Goal: Transaction & Acquisition: Purchase product/service

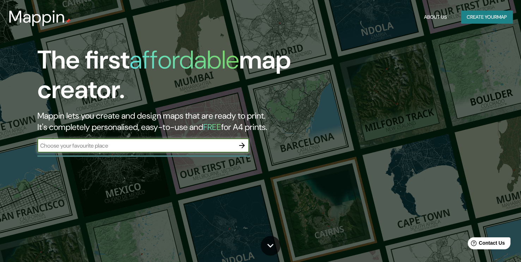
click at [169, 149] on input "text" at bounding box center [136, 146] width 198 height 8
type input "av los litres 1615, lo barnechea"
click at [243, 146] on icon "button" at bounding box center [242, 146] width 6 height 6
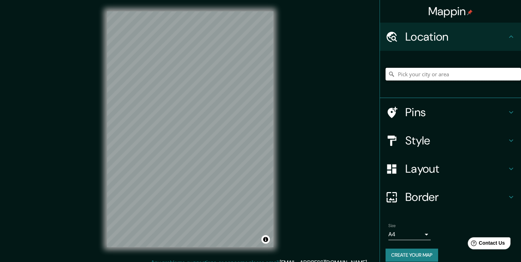
click at [399, 76] on input "Pick your city or area" at bounding box center [454, 74] width 136 height 13
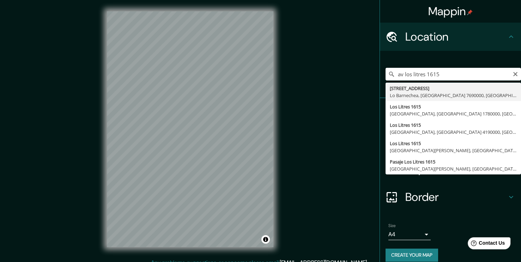
type input "[STREET_ADDRESS]"
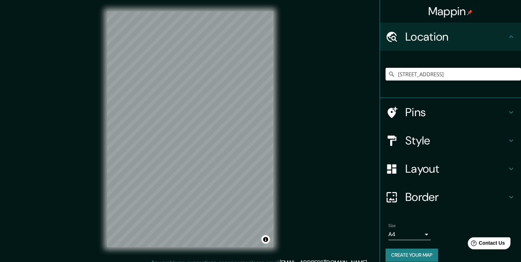
click at [415, 136] on h4 "Style" at bounding box center [457, 140] width 102 height 14
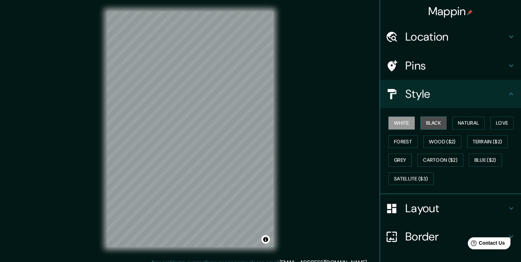
click at [430, 128] on button "Black" at bounding box center [434, 122] width 26 height 13
click at [455, 121] on button "Natural" at bounding box center [468, 122] width 32 height 13
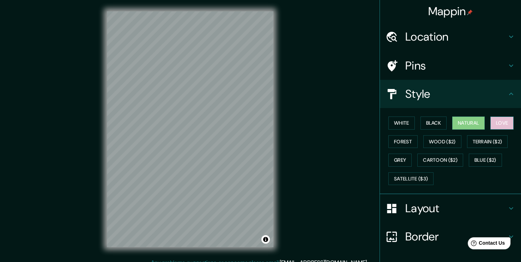
click at [491, 120] on button "Love" at bounding box center [502, 122] width 23 height 13
click at [400, 143] on button "Forest" at bounding box center [403, 141] width 29 height 13
click at [417, 142] on div "White Black Natural Love Forest Wood ($2) Terrain ($2) Grey Cartoon ($2) Blue (…" at bounding box center [454, 151] width 136 height 74
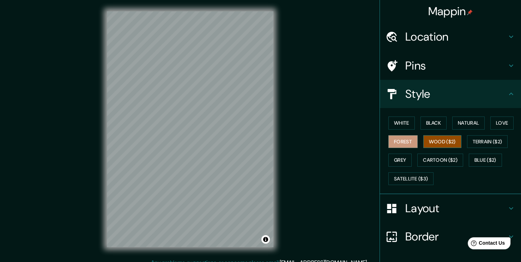
click at [431, 143] on button "Wood ($2)" at bounding box center [443, 141] width 38 height 13
click at [467, 140] on button "Terrain ($2)" at bounding box center [487, 141] width 41 height 13
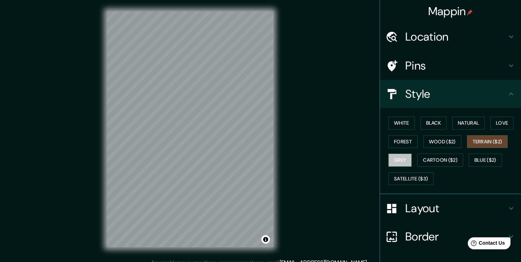
click at [392, 160] on button "Grey" at bounding box center [400, 160] width 23 height 13
click at [410, 158] on div "White Black Natural Love Forest Wood ($2) Terrain ($2) Grey Cartoon ($2) Blue (…" at bounding box center [454, 151] width 136 height 74
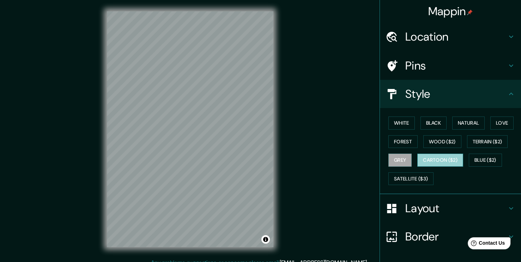
click at [418, 158] on button "Cartoon ($2)" at bounding box center [441, 160] width 46 height 13
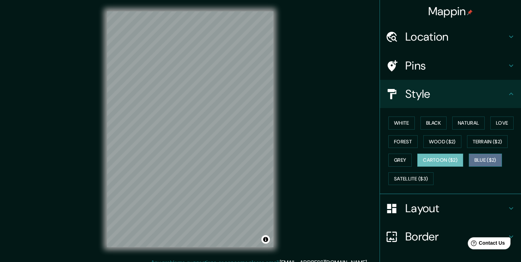
click at [485, 158] on button "Blue ($2)" at bounding box center [485, 160] width 33 height 13
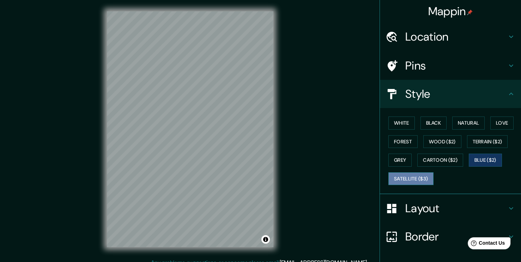
click at [419, 182] on button "Satellite ($3)" at bounding box center [411, 178] width 45 height 13
click at [404, 123] on button "White" at bounding box center [402, 122] width 26 height 13
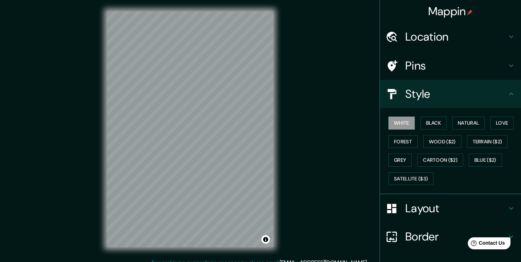
click at [449, 71] on h4 "Pins" at bounding box center [457, 66] width 102 height 14
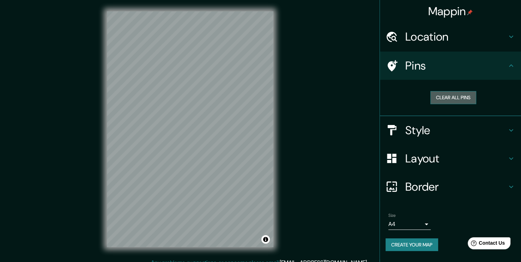
click at [449, 96] on button "Clear all pins" at bounding box center [454, 97] width 46 height 13
click at [448, 101] on button "Clear all pins" at bounding box center [454, 97] width 46 height 13
click at [371, 94] on div "Mappin Location Avenida Los Litres 1615, Lo Barnechea, Región Metropolitana de …" at bounding box center [260, 135] width 521 height 270
click at [214, 150] on div at bounding box center [212, 148] width 6 height 6
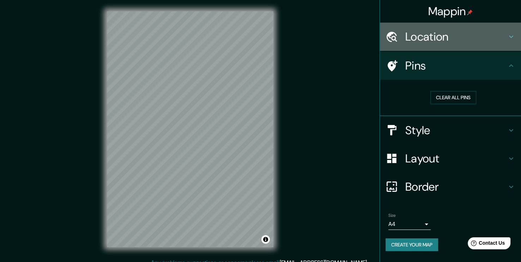
click at [404, 41] on div at bounding box center [396, 37] width 20 height 12
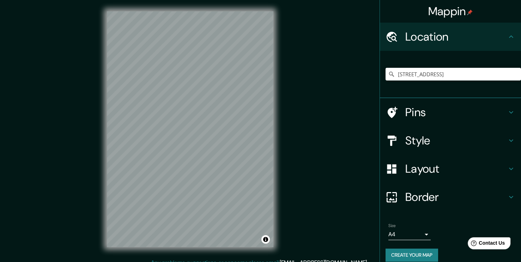
click at [416, 142] on h4 "Style" at bounding box center [457, 140] width 102 height 14
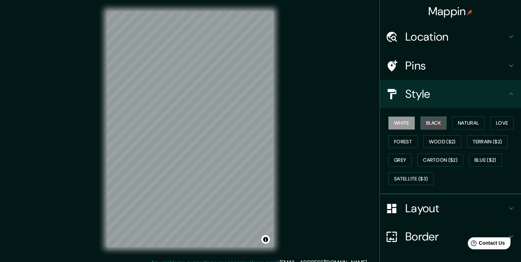
click at [429, 121] on button "Black" at bounding box center [434, 122] width 26 height 13
click at [456, 120] on button "Natural" at bounding box center [468, 122] width 32 height 13
click at [430, 68] on h4 "Pins" at bounding box center [457, 66] width 102 height 14
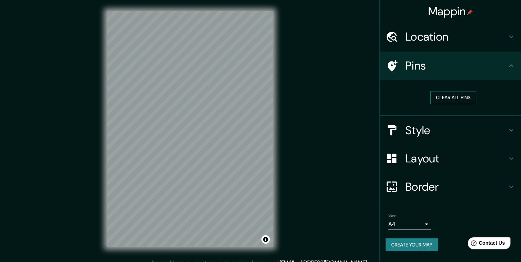
click at [435, 96] on button "Clear all pins" at bounding box center [454, 97] width 46 height 13
click at [412, 123] on h4 "Style" at bounding box center [457, 130] width 102 height 14
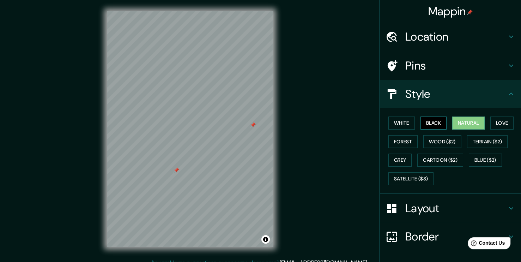
click at [431, 124] on button "Black" at bounding box center [434, 122] width 26 height 13
click at [491, 118] on button "Love" at bounding box center [502, 122] width 23 height 13
click at [253, 123] on div at bounding box center [253, 125] width 6 height 6
click at [179, 174] on div at bounding box center [180, 171] width 6 height 6
click at [183, 172] on div at bounding box center [185, 171] width 6 height 6
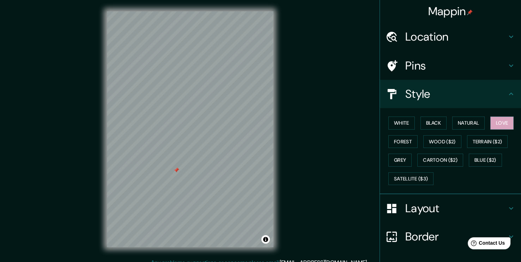
click at [175, 170] on div at bounding box center [177, 170] width 6 height 6
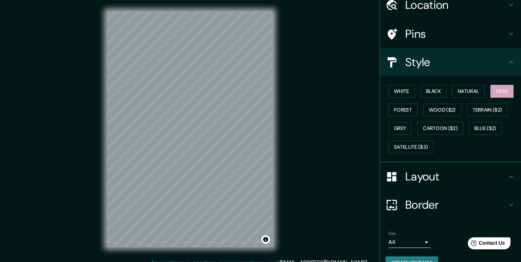
scroll to position [46, 0]
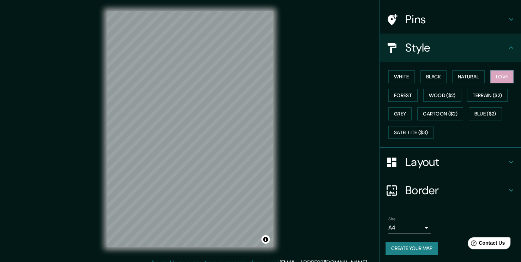
click at [427, 192] on h4 "Border" at bounding box center [457, 190] width 102 height 14
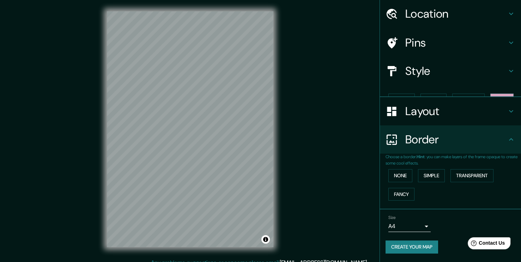
scroll to position [10, 0]
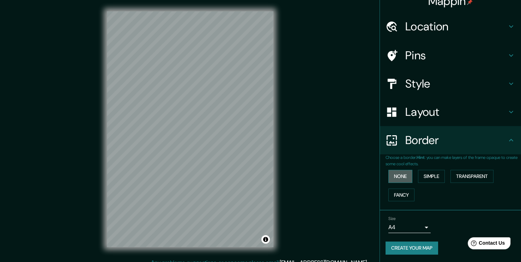
click at [391, 175] on button "None" at bounding box center [401, 176] width 24 height 13
click at [424, 174] on button "Simple" at bounding box center [431, 176] width 27 height 13
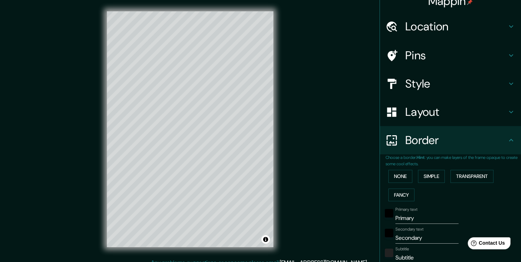
click at [482, 162] on p "Choose a border. Hint : you can make layers of the frame opaque to create some …" at bounding box center [454, 160] width 136 height 13
click at [467, 176] on button "Transparent" at bounding box center [472, 176] width 43 height 13
click at [400, 194] on button "Fancy" at bounding box center [402, 194] width 26 height 13
click at [439, 174] on button "Simple" at bounding box center [431, 176] width 27 height 13
click at [405, 178] on button "None" at bounding box center [401, 176] width 24 height 13
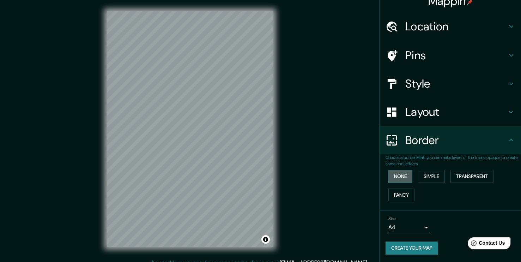
click at [398, 179] on button "None" at bounding box center [401, 176] width 24 height 13
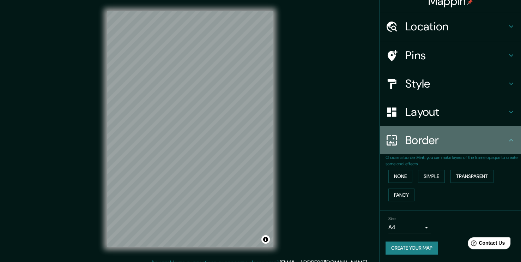
click at [461, 139] on h4 "Border" at bounding box center [457, 140] width 102 height 14
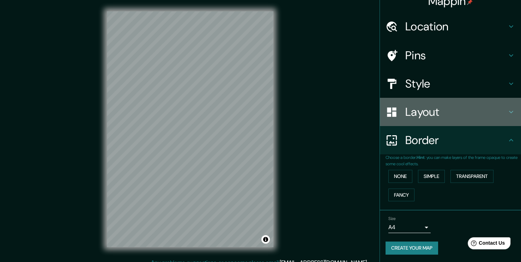
click at [439, 120] on div "Layout" at bounding box center [450, 112] width 141 height 28
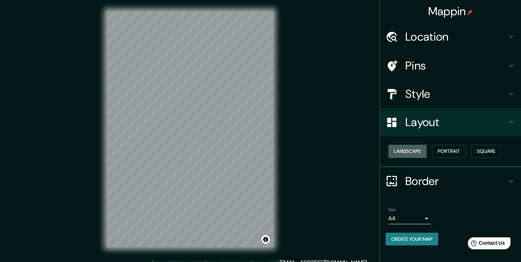
click at [411, 150] on button "Landscape" at bounding box center [408, 151] width 38 height 13
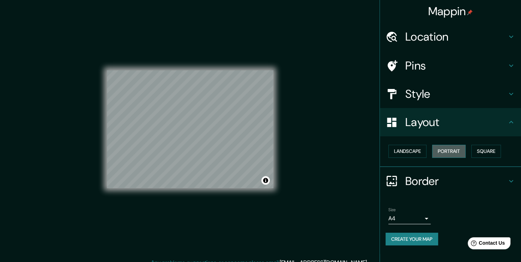
click at [451, 152] on button "Portrait" at bounding box center [449, 151] width 34 height 13
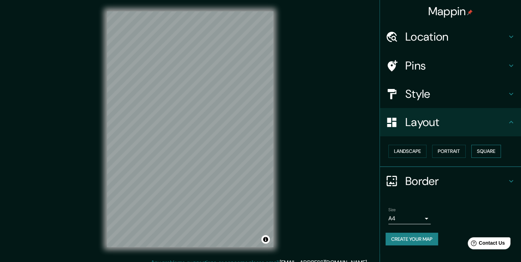
click at [474, 150] on button "Square" at bounding box center [487, 151] width 30 height 13
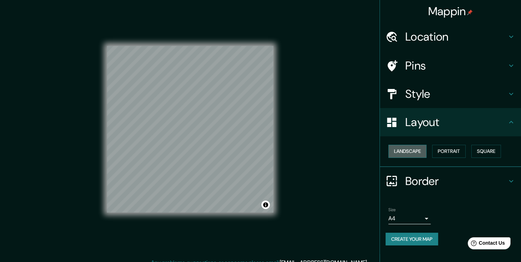
click at [397, 155] on button "Landscape" at bounding box center [408, 151] width 38 height 13
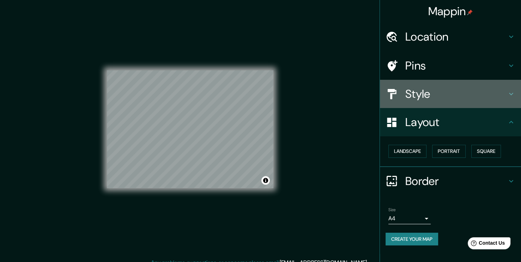
click at [438, 96] on h4 "Style" at bounding box center [457, 94] width 102 height 14
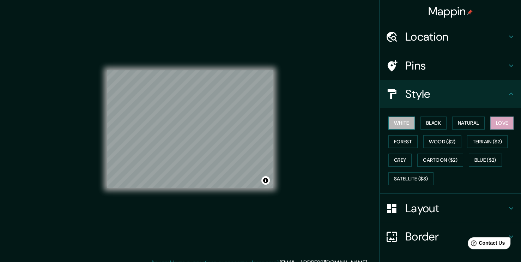
click at [401, 125] on button "White" at bounding box center [402, 122] width 26 height 13
click at [424, 127] on button "Black" at bounding box center [434, 122] width 26 height 13
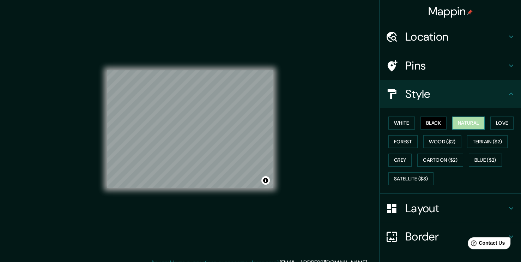
click at [454, 121] on button "Natural" at bounding box center [468, 122] width 32 height 13
click at [404, 145] on button "Forest" at bounding box center [403, 141] width 29 height 13
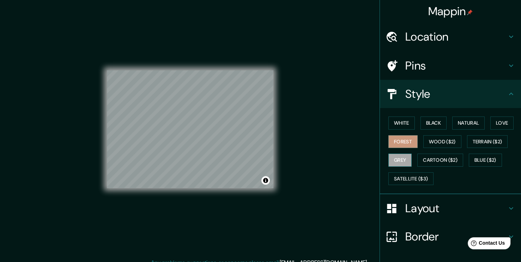
click at [389, 160] on button "Grey" at bounding box center [400, 160] width 23 height 13
click at [403, 146] on button "Forest" at bounding box center [403, 141] width 29 height 13
